Goal: Transaction & Acquisition: Book appointment/travel/reservation

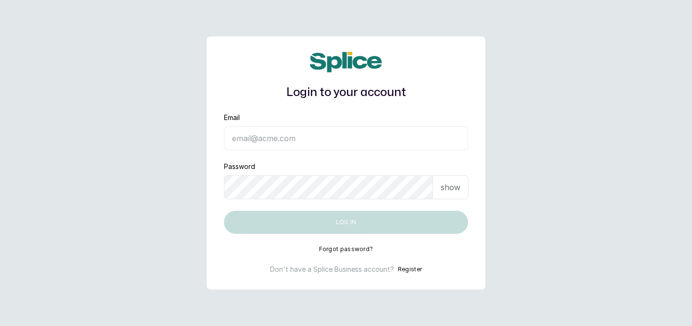
type input "raphyat.raphyat@gmail.com"
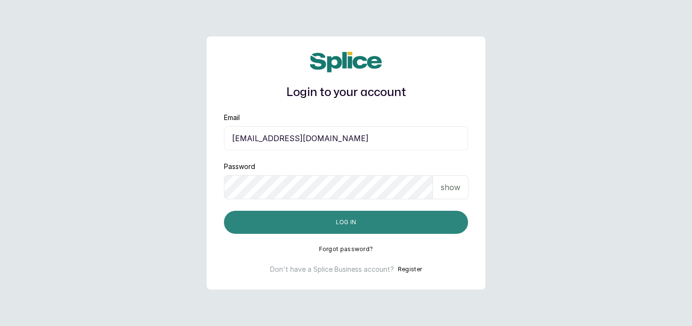
click at [350, 225] on button "Log in" at bounding box center [346, 222] width 244 height 23
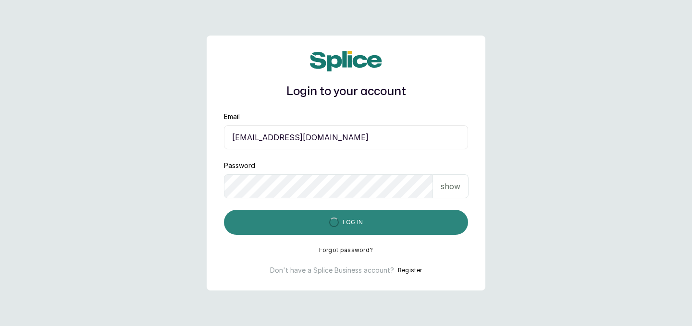
click at [434, 216] on button "Log in" at bounding box center [346, 222] width 244 height 25
click at [319, 225] on button "Log in" at bounding box center [346, 222] width 244 height 25
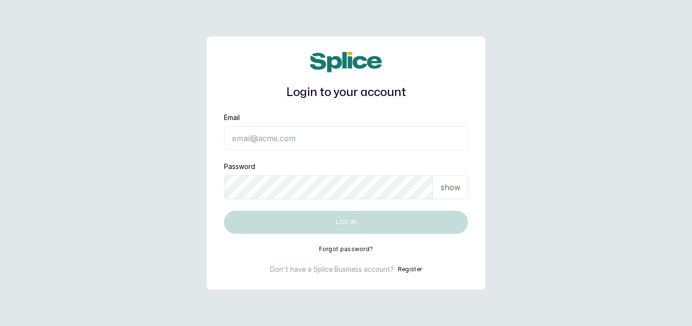
type input "[EMAIL_ADDRESS][DOMAIN_NAME]"
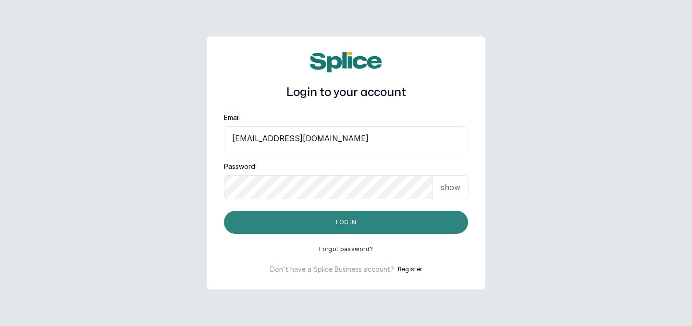
click at [416, 211] on button "Log in" at bounding box center [346, 222] width 244 height 23
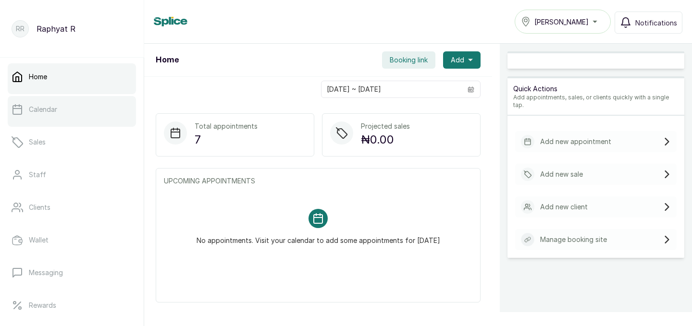
click at [100, 106] on link "Calendar" at bounding box center [72, 109] width 128 height 27
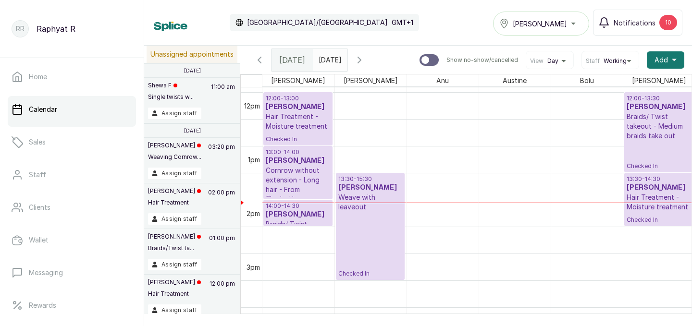
click at [567, 27] on div "Tasala Lekki" at bounding box center [541, 24] width 84 height 12
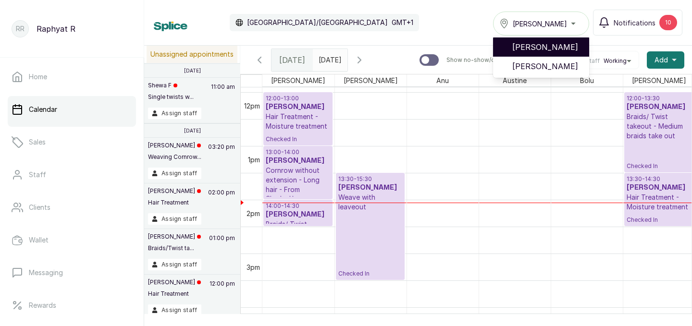
click at [566, 52] on span "[PERSON_NAME]" at bounding box center [546, 47] width 69 height 12
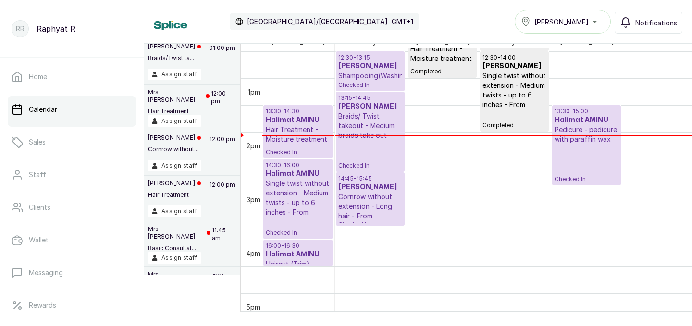
click at [376, 98] on p "13:15 - 14:45" at bounding box center [370, 98] width 64 height 8
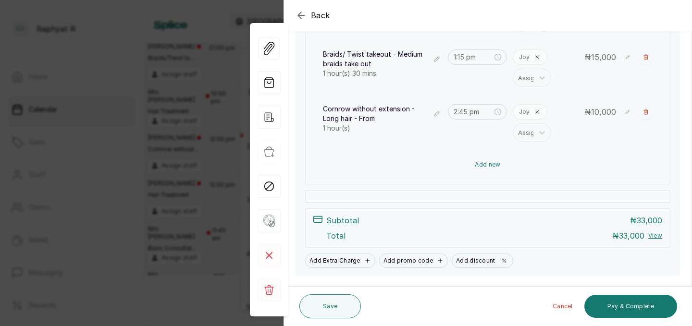
click at [471, 162] on button "Add new" at bounding box center [487, 164] width 345 height 23
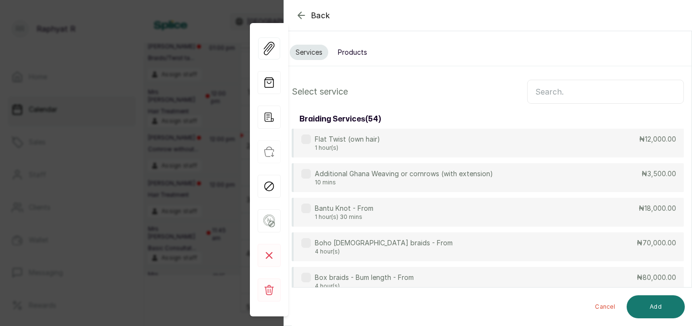
click at [556, 92] on input "text" at bounding box center [605, 92] width 157 height 24
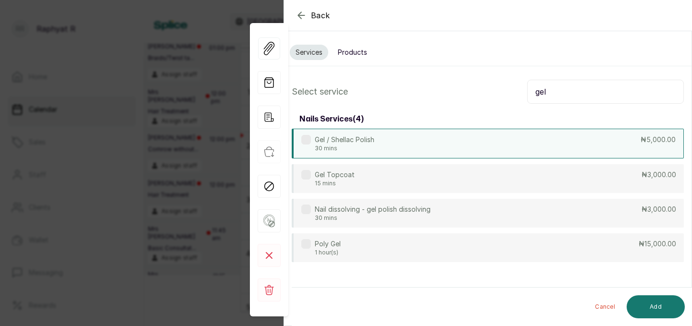
type input "gel"
click at [502, 143] on div "Gel / Shellac Polish 30 mins ₦5,000.00" at bounding box center [488, 144] width 392 height 30
click at [550, 90] on input "gel" at bounding box center [605, 92] width 157 height 24
click at [552, 91] on input "gel" at bounding box center [605, 92] width 157 height 24
click at [551, 92] on input "gel" at bounding box center [605, 92] width 157 height 24
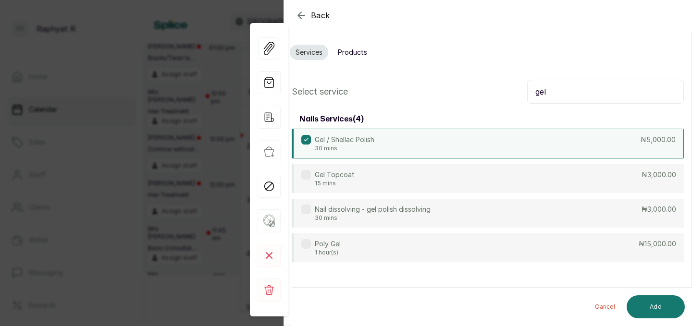
click at [551, 92] on input "gel" at bounding box center [605, 92] width 157 height 24
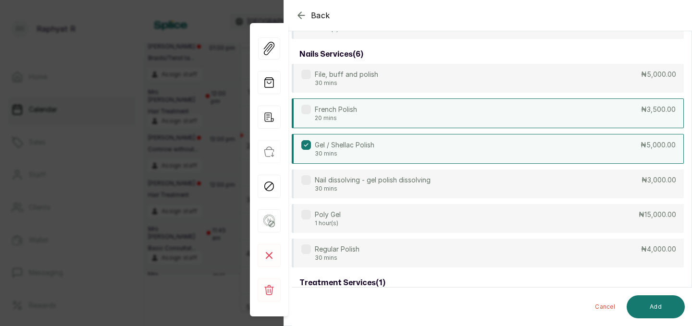
scroll to position [118, 0]
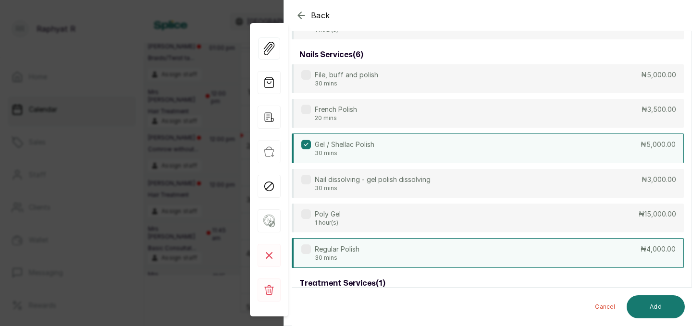
type input "po"
click at [515, 249] on div "Regular Polish 30 mins ₦4,000.00" at bounding box center [488, 253] width 392 height 30
click at [664, 310] on button "Add" at bounding box center [655, 306] width 58 height 23
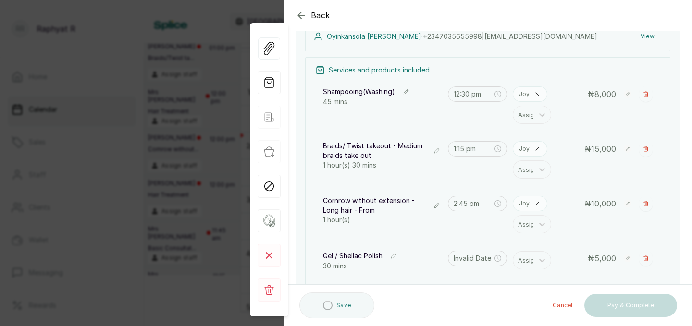
type input "3:45 pm"
type input "4:15 pm"
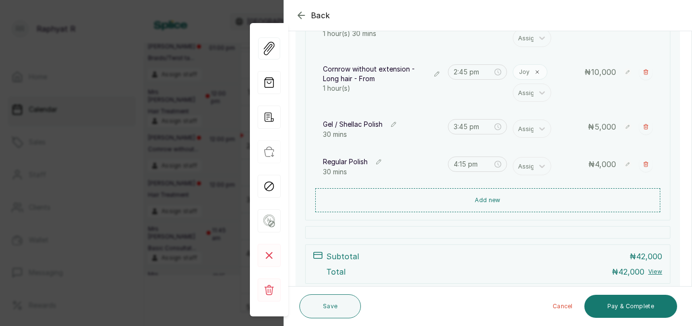
scroll to position [248, 0]
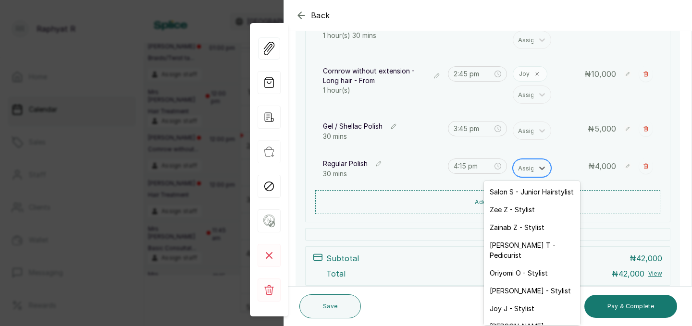
click at [533, 164] on div at bounding box center [528, 168] width 20 height 12
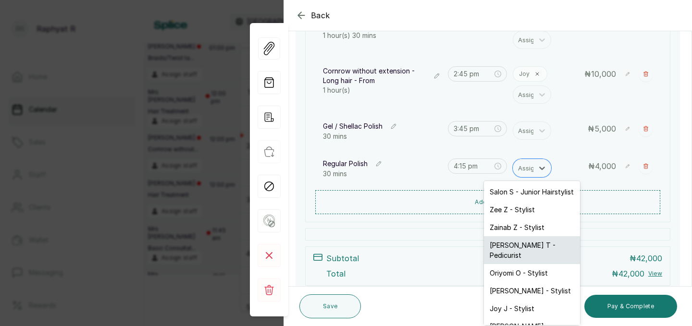
click at [521, 247] on div "[PERSON_NAME] T - Pedicurist" at bounding box center [532, 250] width 96 height 28
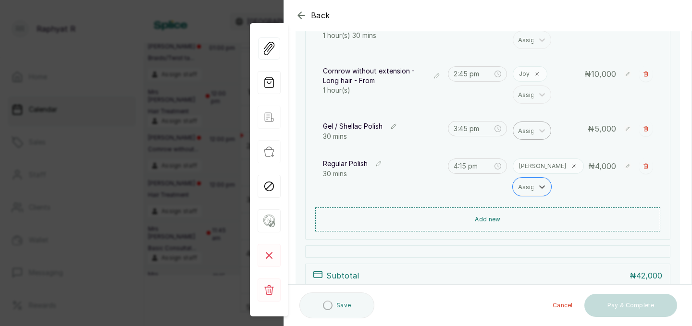
click at [526, 133] on div at bounding box center [528, 130] width 20 height 12
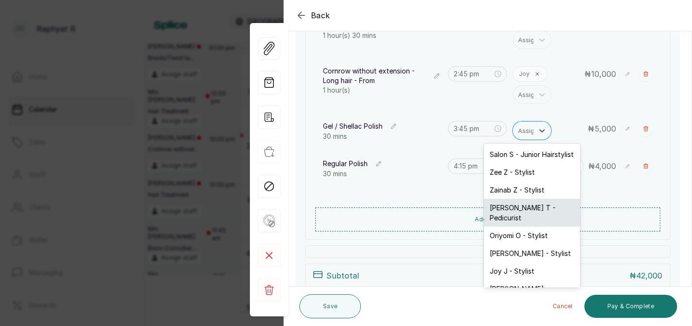
click at [530, 211] on div "[PERSON_NAME] T - Pedicurist" at bounding box center [532, 213] width 96 height 28
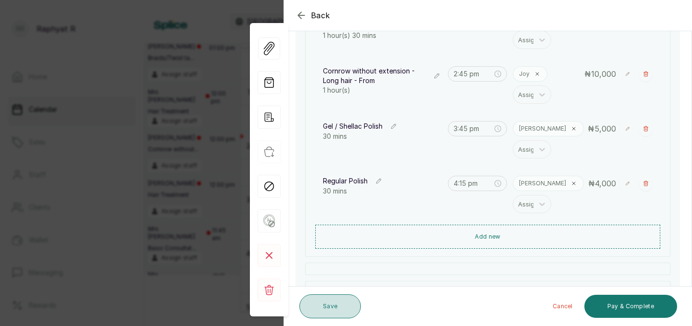
click at [353, 307] on button "Save" at bounding box center [329, 306] width 61 height 24
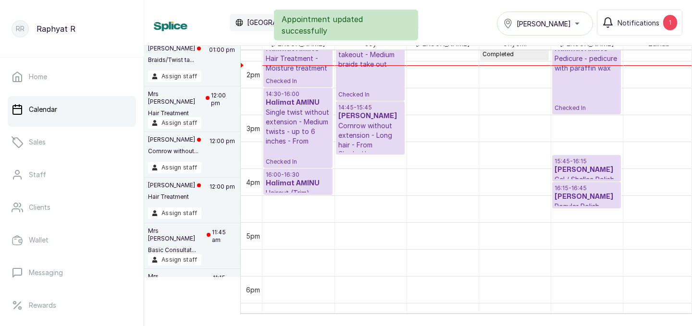
scroll to position [749, 0]
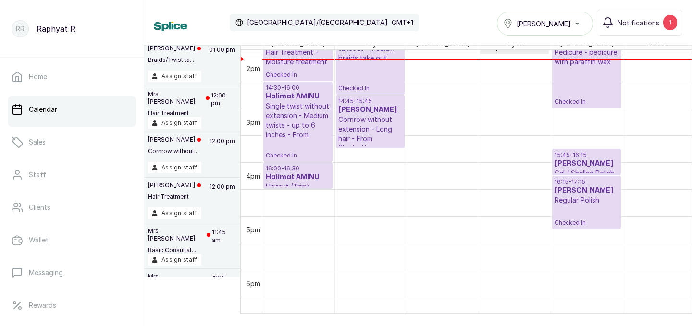
drag, startPoint x: 590, startPoint y: 200, endPoint x: 590, endPoint y: 222, distance: 21.6
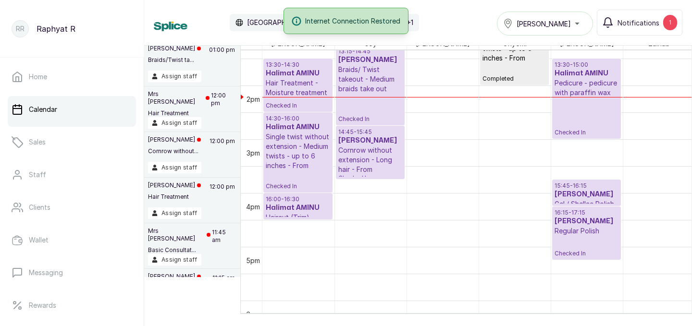
scroll to position [704, 0]
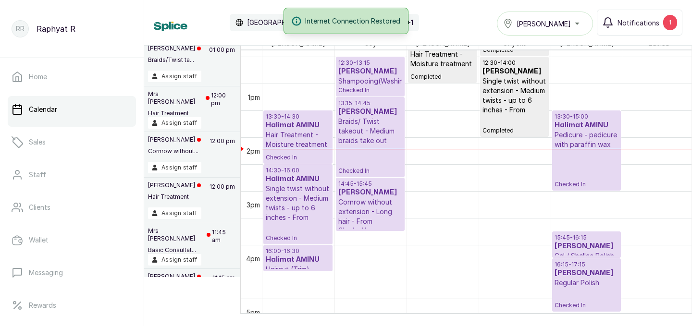
click at [374, 61] on p "12:30 - 13:15" at bounding box center [370, 63] width 64 height 8
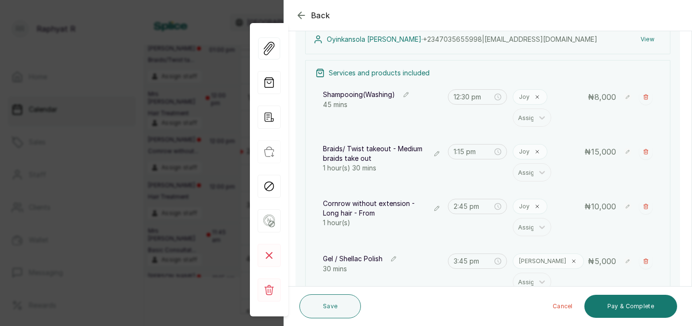
scroll to position [117, 0]
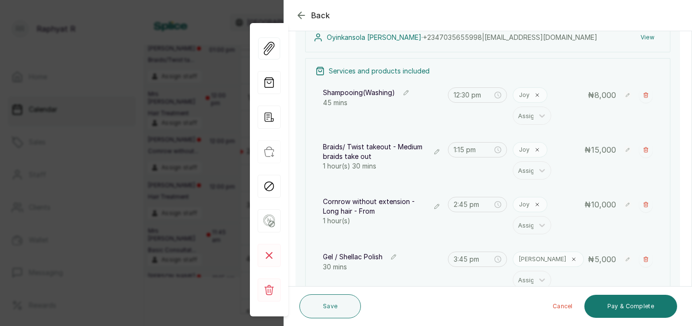
click at [408, 90] on icon "button" at bounding box center [406, 92] width 7 height 7
click at [398, 93] on div at bounding box center [373, 99] width 86 height 12
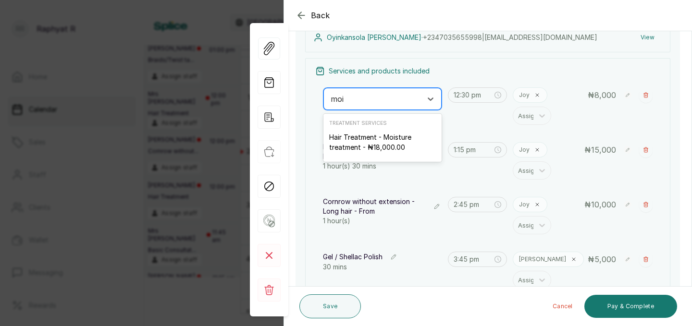
type input "mois"
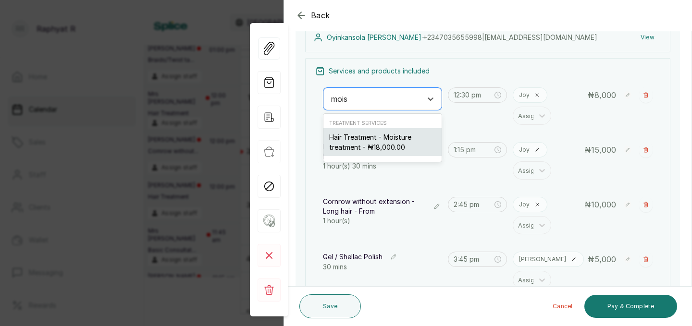
click at [393, 141] on div "Hair Treatment - Moisture treatment - ₦18,000.00" at bounding box center [382, 142] width 118 height 28
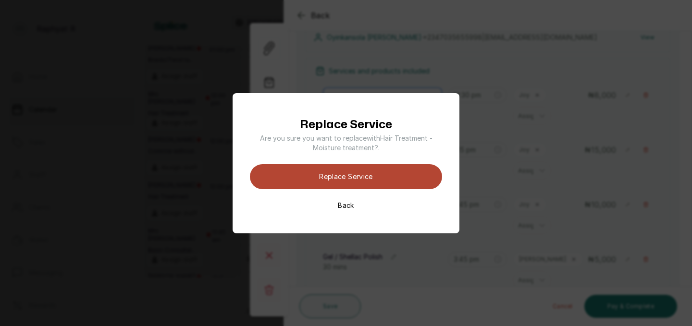
click at [375, 168] on button "Replace Service" at bounding box center [346, 176] width 192 height 25
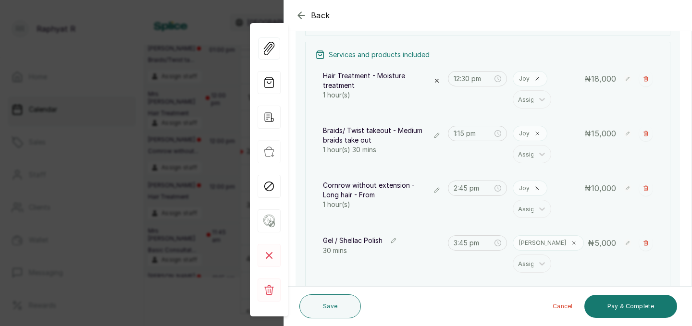
scroll to position [159, 0]
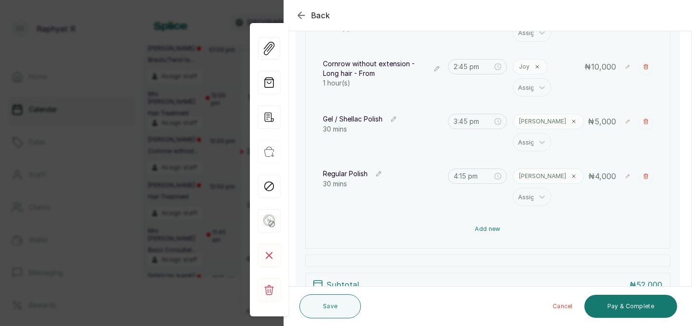
click at [486, 225] on button "Add new" at bounding box center [487, 229] width 345 height 23
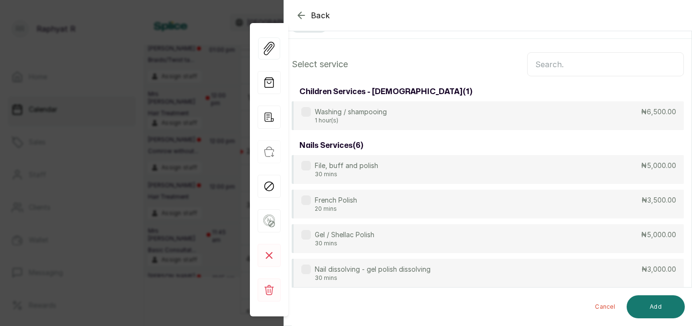
scroll to position [0, 0]
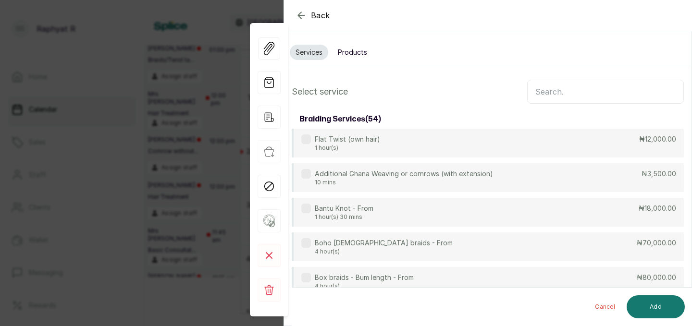
click at [579, 92] on input "text" at bounding box center [605, 92] width 157 height 24
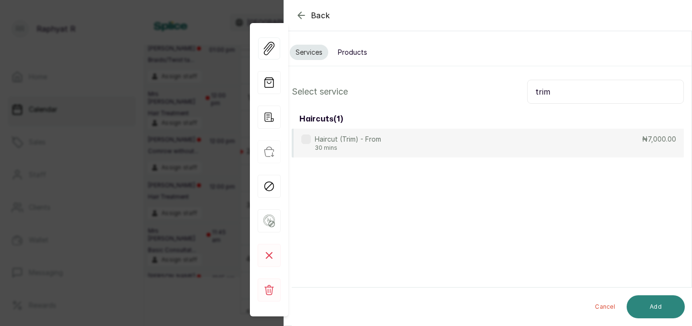
type input "trim"
click at [653, 314] on button "Add" at bounding box center [655, 306] width 58 height 23
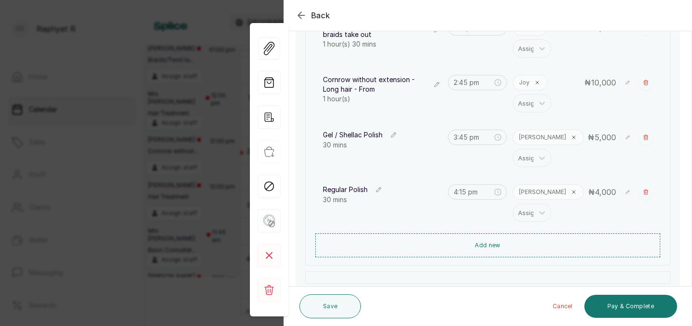
scroll to position [243, 0]
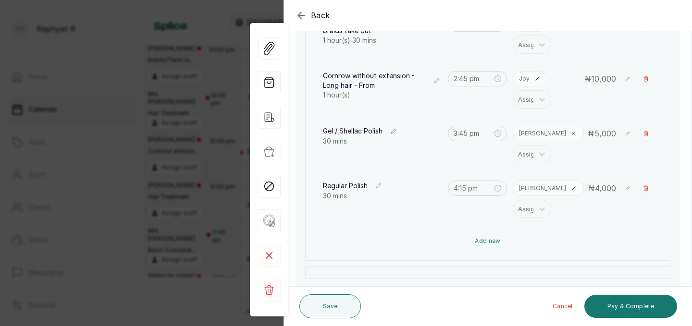
click at [544, 249] on button "Add new" at bounding box center [487, 241] width 345 height 23
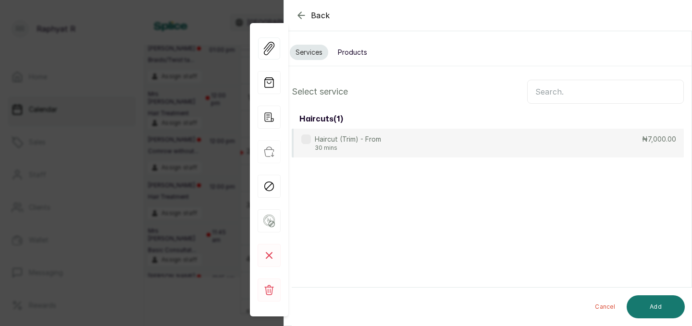
scroll to position [0, 0]
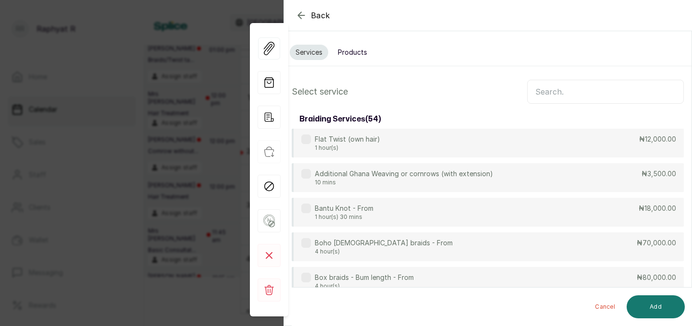
click at [548, 95] on input "text" at bounding box center [605, 92] width 157 height 24
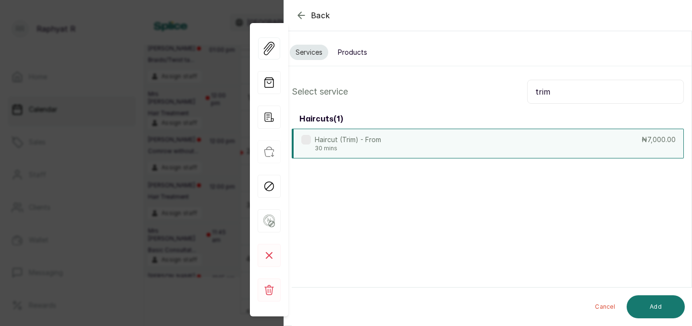
type input "trim"
click at [524, 152] on div "Haircut (Trim) - From 30 mins ₦7,000.00" at bounding box center [488, 144] width 392 height 30
click at [660, 304] on button "Add" at bounding box center [655, 306] width 58 height 23
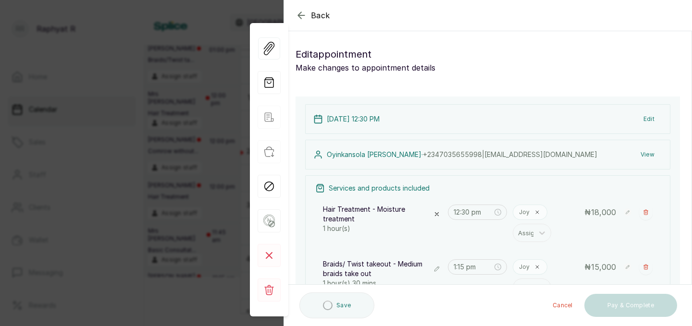
type input "5:15 pm"
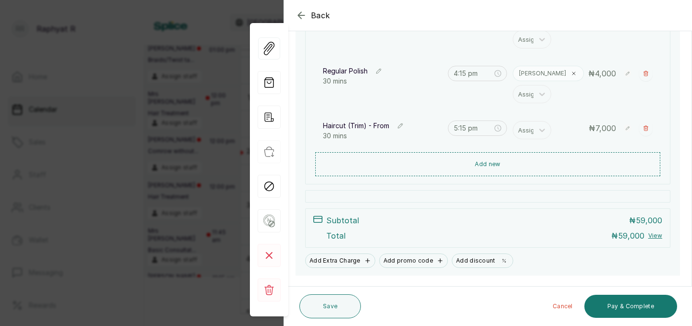
scroll to position [358, 0]
click at [539, 125] on icon at bounding box center [542, 130] width 10 height 10
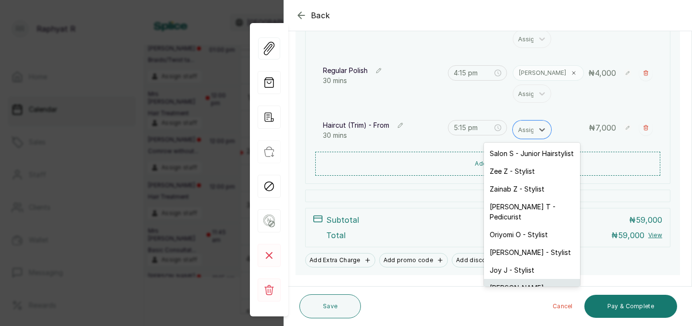
click at [514, 279] on div "[PERSON_NAME] - Hairstylist" at bounding box center [532, 293] width 96 height 28
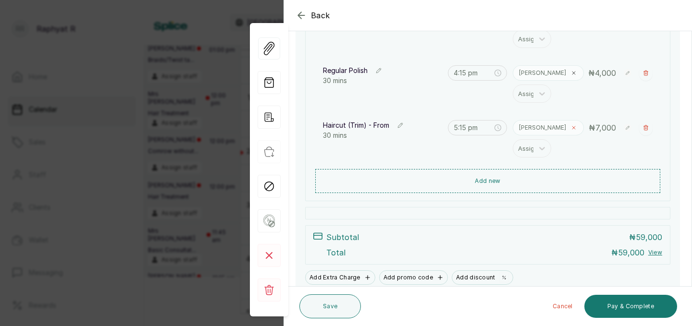
click at [571, 127] on icon at bounding box center [574, 128] width 6 height 6
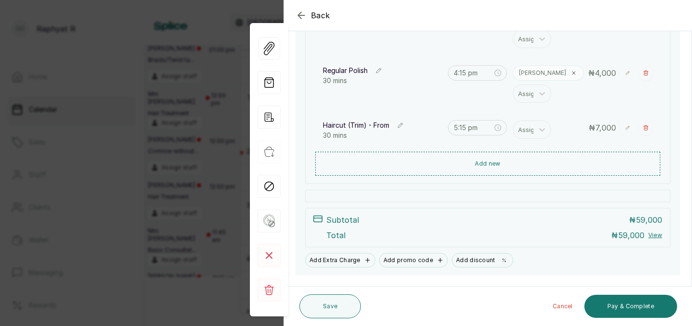
click at [539, 127] on icon at bounding box center [542, 130] width 10 height 10
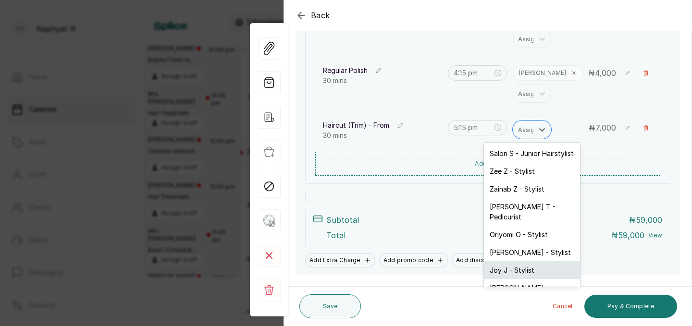
click at [497, 261] on div "Joy J - Stylist" at bounding box center [532, 270] width 96 height 18
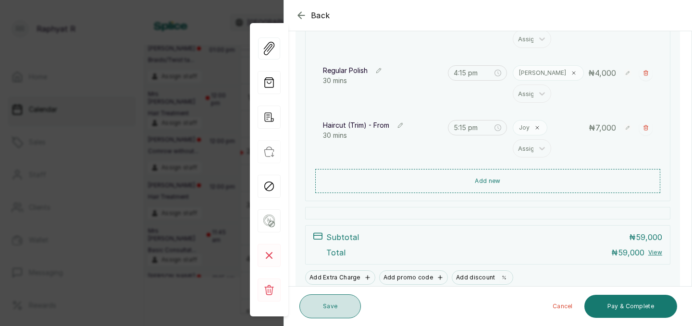
click at [352, 301] on button "Save" at bounding box center [329, 306] width 61 height 24
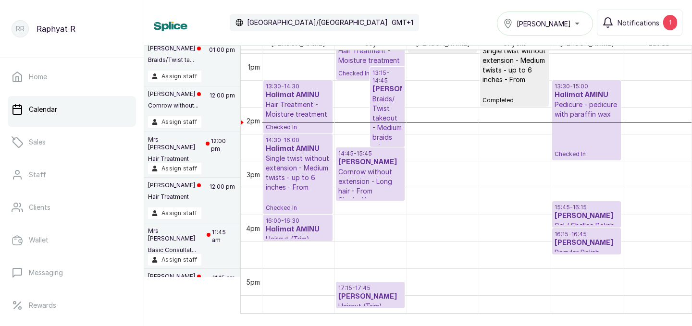
scroll to position [674, 0]
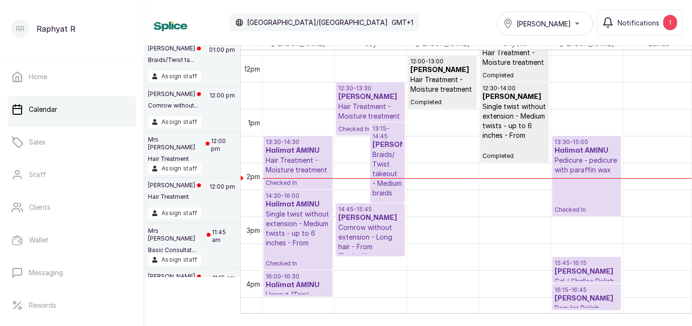
click at [373, 93] on h3 "[PERSON_NAME]" at bounding box center [370, 97] width 64 height 10
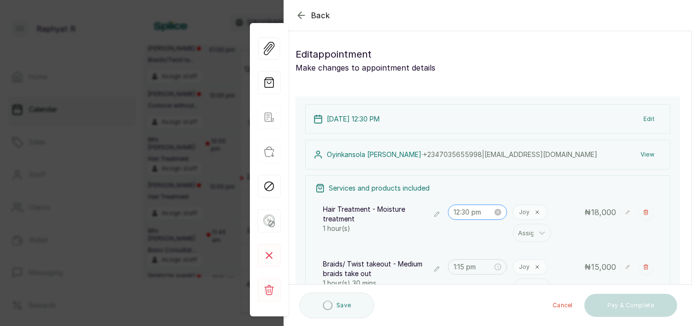
scroll to position [91, 0]
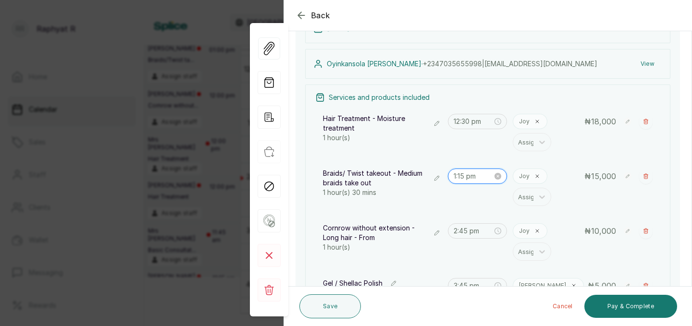
click at [466, 177] on input "1:15 pm" at bounding box center [472, 176] width 39 height 11
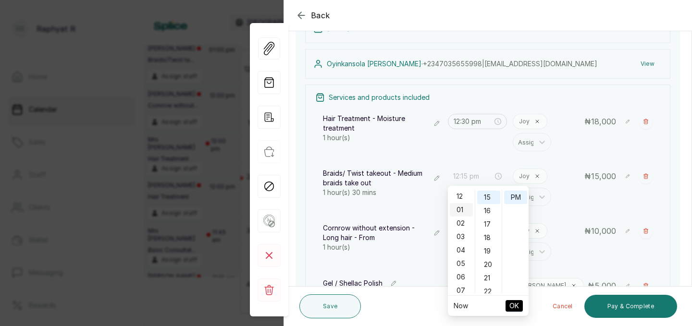
click at [459, 196] on div "12" at bounding box center [461, 196] width 23 height 13
click at [487, 259] on div "30" at bounding box center [488, 256] width 23 height 13
type input "12:30 pm"
click at [513, 305] on span "OK" at bounding box center [514, 306] width 10 height 18
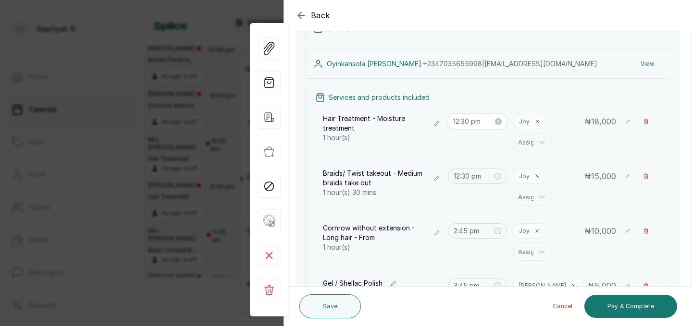
click at [469, 123] on input "12:30 pm" at bounding box center [473, 121] width 40 height 11
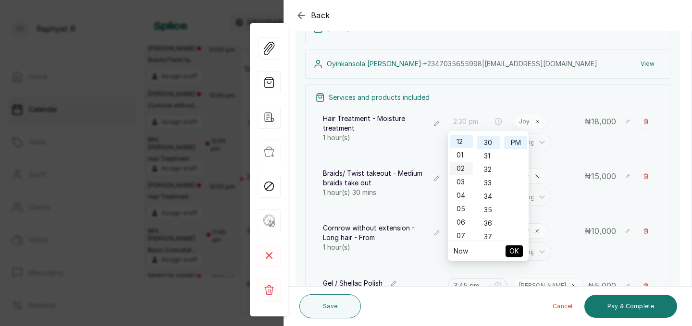
click at [463, 167] on div "02" at bounding box center [461, 168] width 23 height 13
click at [488, 140] on div "00" at bounding box center [488, 141] width 23 height 13
click at [514, 249] on span "OK" at bounding box center [514, 251] width 10 height 18
type input "12:30 pm"
type input "2:00 pm"
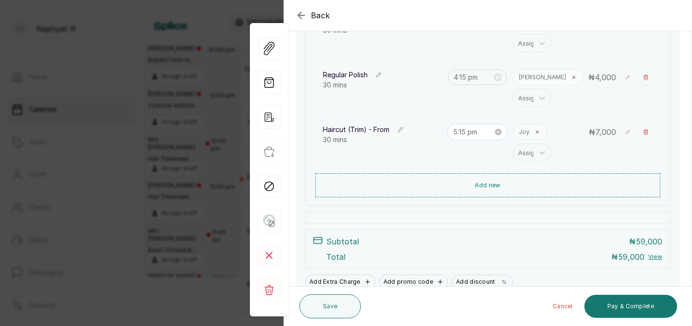
click at [467, 133] on input "5:15 pm" at bounding box center [473, 132] width 40 height 11
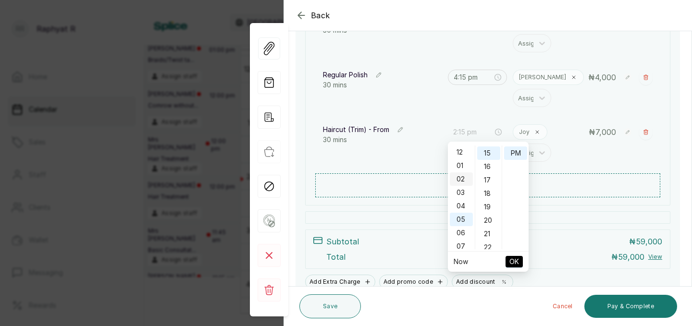
click at [460, 182] on div "02" at bounding box center [461, 178] width 23 height 13
type input "2:30 pm"
click at [488, 155] on div "30" at bounding box center [488, 155] width 23 height 13
click at [514, 261] on span "OK" at bounding box center [514, 262] width 10 height 18
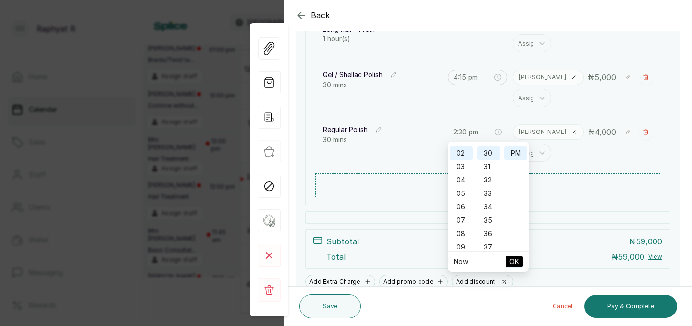
type input "2:30 pm"
type input "2:45 pm"
type input "3:45 pm"
type input "4:15 pm"
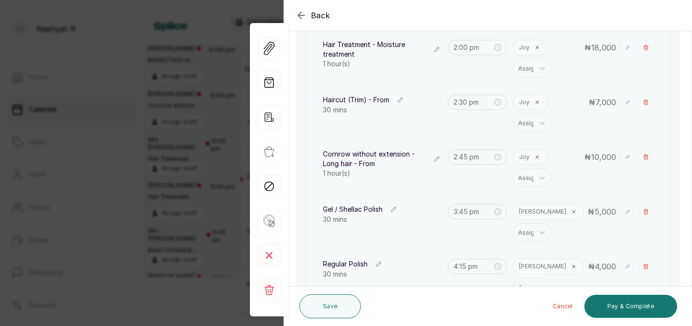
scroll to position [218, 0]
click at [469, 159] on input "2:45 pm" at bounding box center [473, 159] width 40 height 11
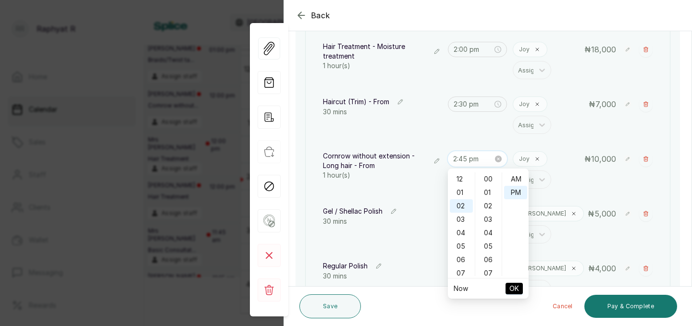
scroll to position [26, 0]
click at [461, 194] on div "03" at bounding box center [461, 193] width 23 height 13
click at [491, 178] on div "00" at bounding box center [488, 178] width 23 height 13
type input "3:00 pm"
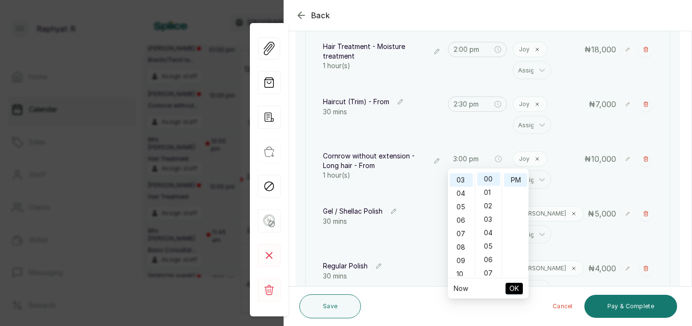
click at [518, 286] on span "OK" at bounding box center [514, 289] width 10 height 18
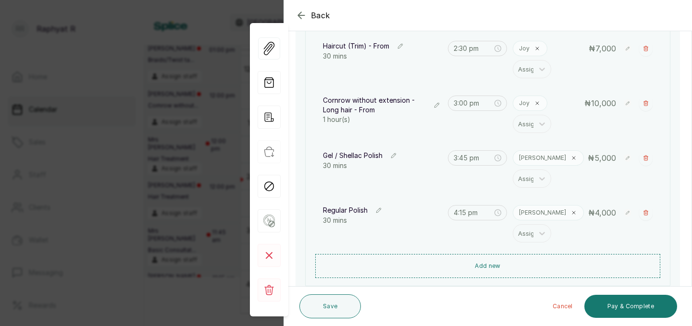
scroll to position [278, 0]
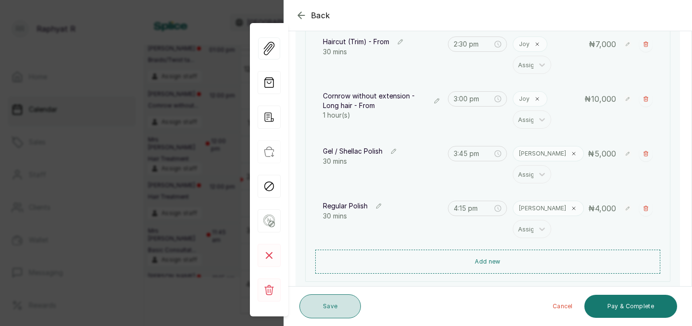
click at [345, 305] on button "Save" at bounding box center [329, 306] width 61 height 24
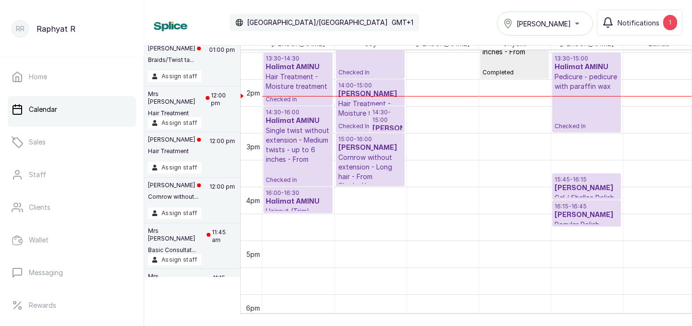
scroll to position [728, 0]
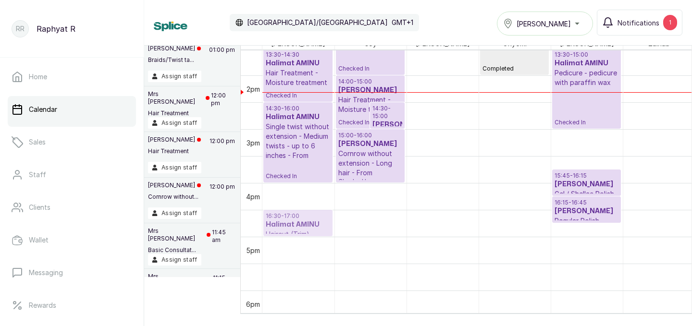
drag, startPoint x: 306, startPoint y: 206, endPoint x: 305, endPoint y: 230, distance: 24.5
drag, startPoint x: 304, startPoint y: 222, endPoint x: 305, endPoint y: 189, distance: 33.6
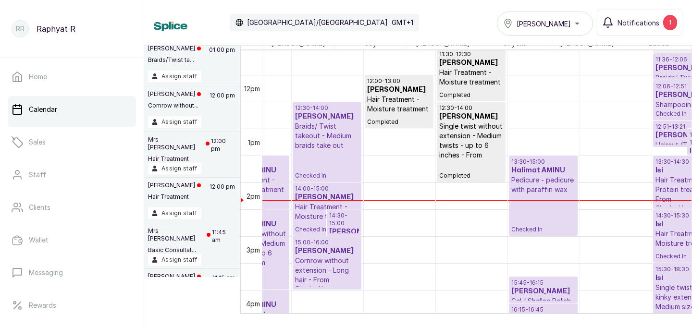
scroll to position [0, 44]
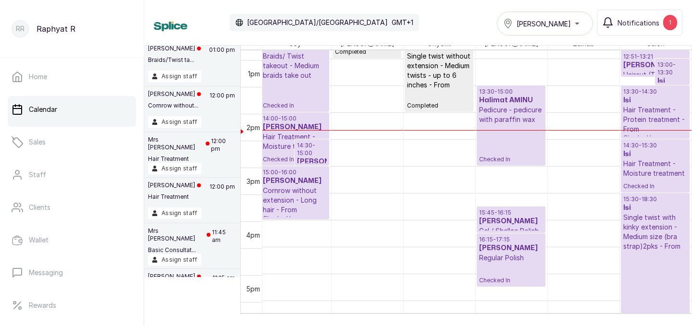
drag, startPoint x: 510, startPoint y: 277, endPoint x: 514, endPoint y: 306, distance: 29.6
click at [514, 306] on div "13:30 - 14:30 Halimat AMINU Hair Treatment - Moisture treatment Checked In 14:3…" at bounding box center [476, 181] width 429 height 263
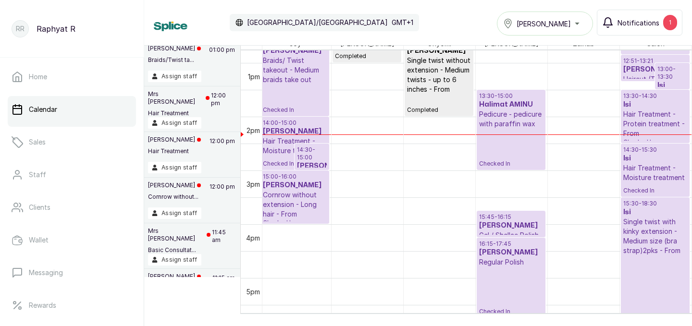
click at [670, 23] on div "1" at bounding box center [670, 22] width 14 height 15
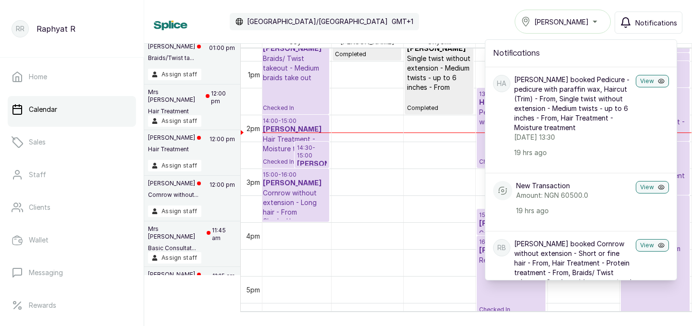
click at [452, 2] on div "Calendar [GEOGRAPHIC_DATA]/[GEOGRAPHIC_DATA] GMT+1 Tasala Ikoyi Notifications N…" at bounding box center [418, 22] width 548 height 44
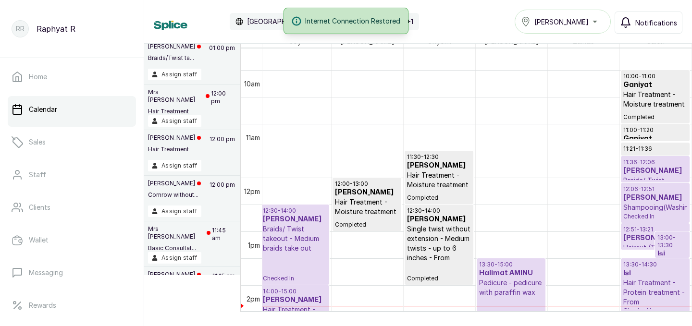
scroll to position [479, 0]
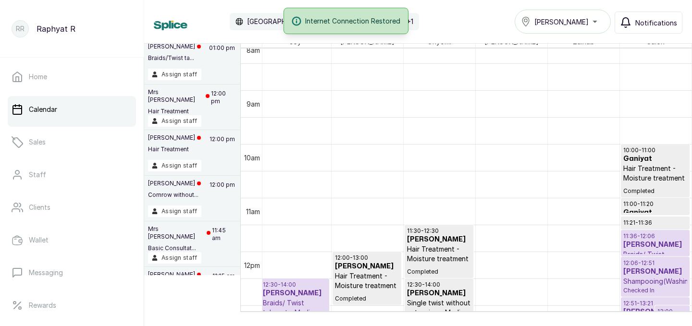
click at [651, 239] on p "11:36 - 12:06" at bounding box center [655, 236] width 64 height 8
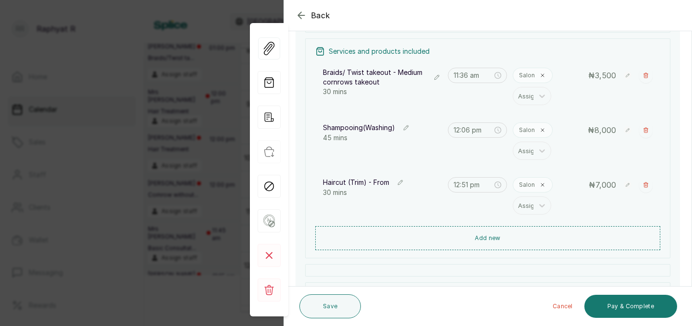
scroll to position [136, 0]
click at [550, 234] on button "Add new" at bounding box center [487, 238] width 345 height 23
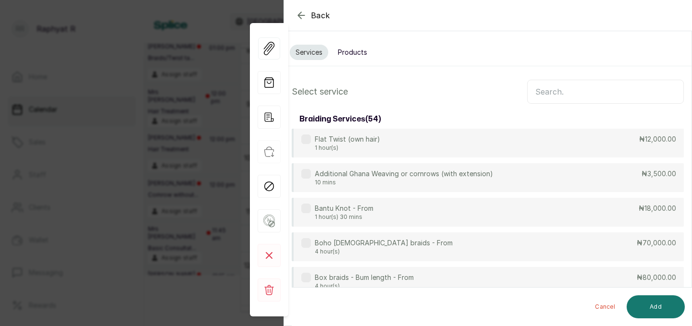
click at [560, 89] on input "text" at bounding box center [605, 92] width 157 height 24
type input "T"
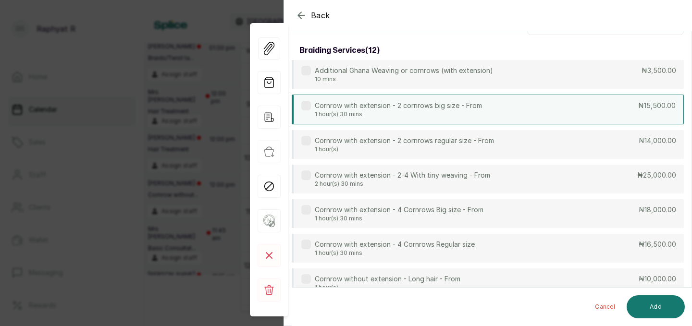
scroll to position [70, 0]
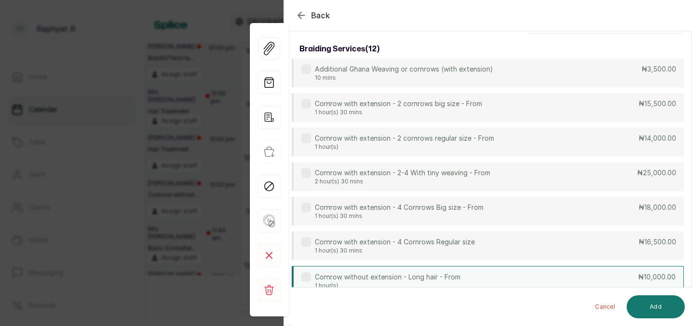
type input "CORN"
click at [471, 281] on div "Cornrow without extension - Long hair - From 1 hour(s) ₦10,000.00" at bounding box center [488, 281] width 392 height 30
click at [660, 311] on button "Add" at bounding box center [655, 306] width 58 height 23
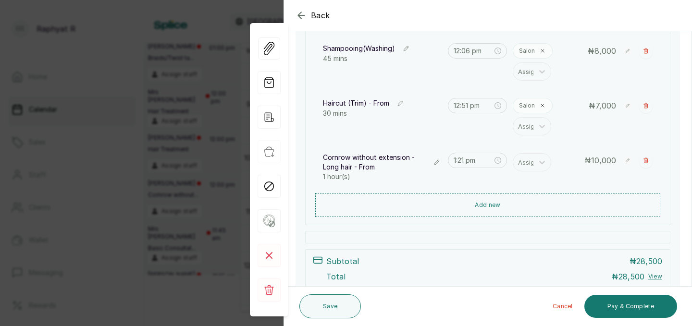
scroll to position [219, 0]
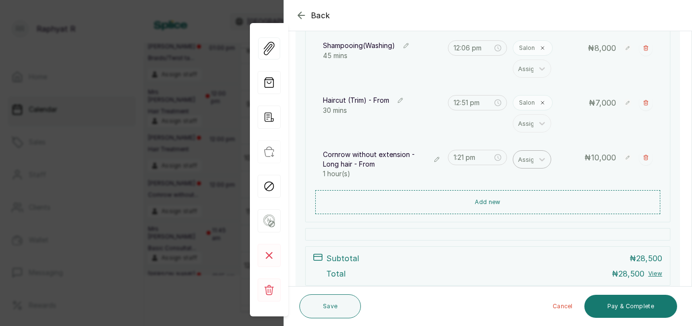
click at [521, 157] on div at bounding box center [528, 159] width 20 height 12
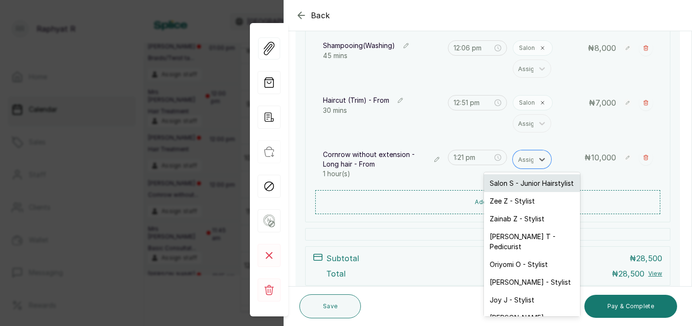
click at [518, 182] on div "Salon S - Junior Hairstylist" at bounding box center [532, 183] width 96 height 18
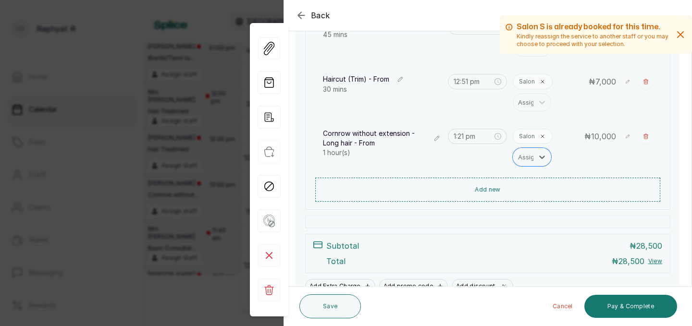
scroll to position [244, 0]
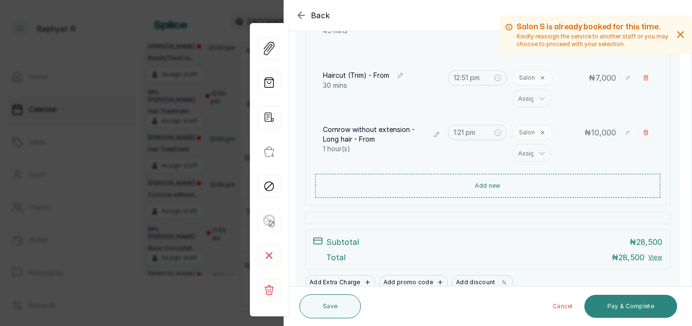
click at [635, 295] on button "Pay & Complete" at bounding box center [630, 306] width 93 height 23
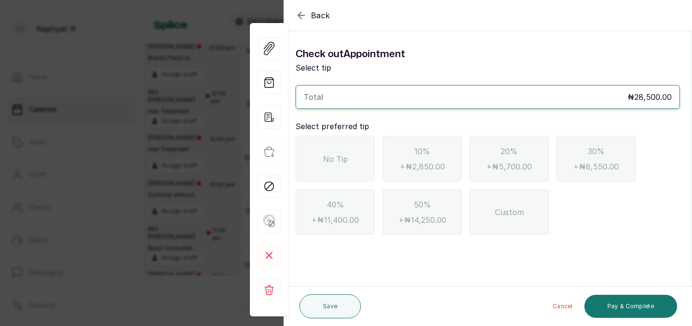
click at [345, 175] on div "No Tip" at bounding box center [334, 159] width 79 height 46
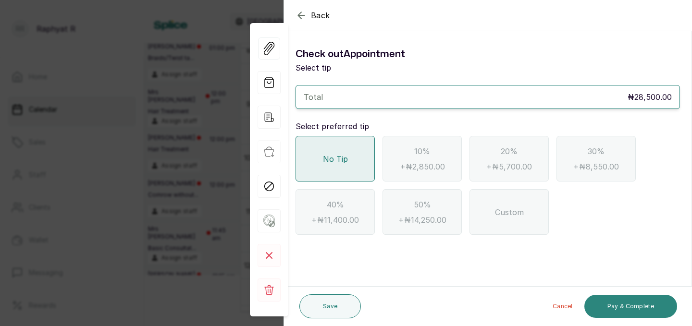
click at [609, 310] on button "Pay & Complete" at bounding box center [630, 306] width 93 height 23
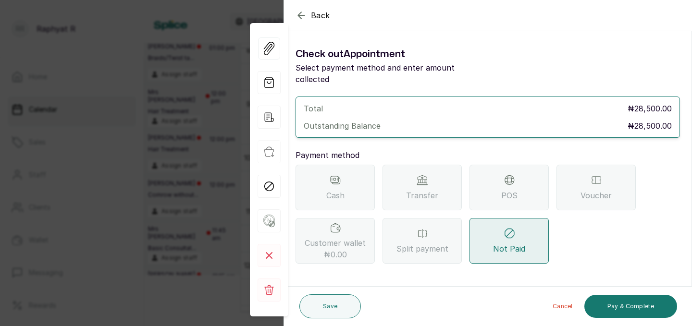
click at [518, 184] on div "POS" at bounding box center [508, 188] width 79 height 46
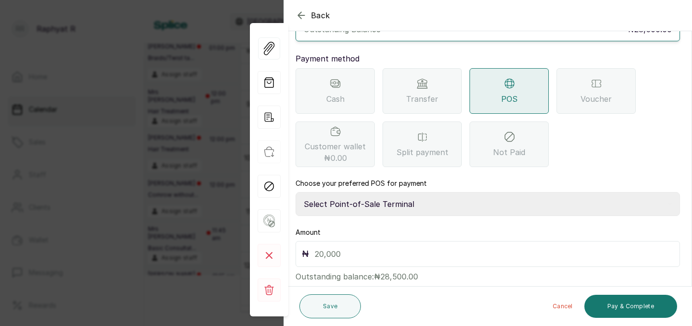
scroll to position [107, 0]
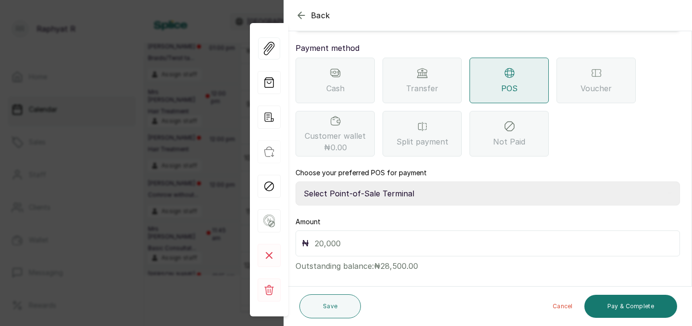
click at [444, 188] on select "Select Point-of-Sale Terminal Traction Providus Bank" at bounding box center [487, 194] width 384 height 24
select select "b1594abb-eea2-48ba-bf5f-ff0754569b84"
click at [384, 237] on input "text" at bounding box center [494, 243] width 359 height 13
type input "28,500"
click at [626, 306] on button "Pay & Complete" at bounding box center [630, 306] width 93 height 23
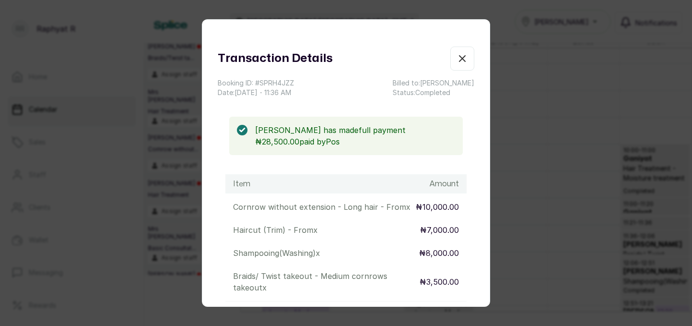
click at [462, 59] on icon "button" at bounding box center [462, 59] width 6 height 6
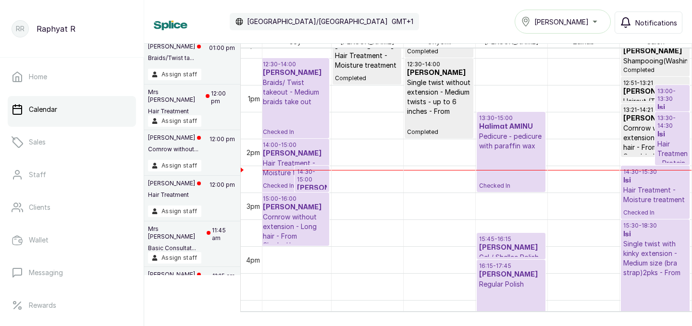
scroll to position [682, 0]
